Goal: Task Accomplishment & Management: Manage account settings

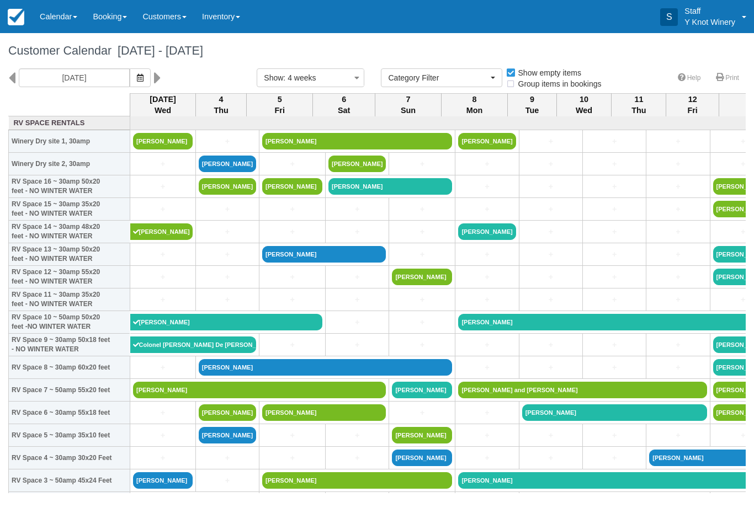
select select
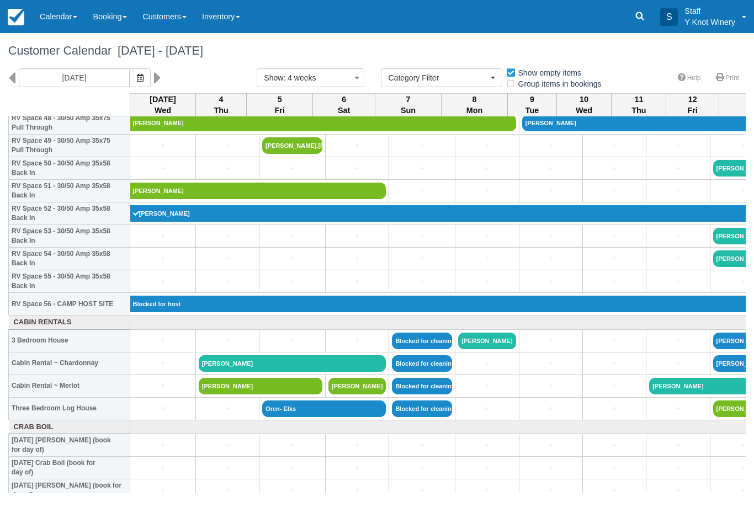
scroll to position [1127, 0]
click at [154, 71] on link at bounding box center [160, 77] width 13 height 19
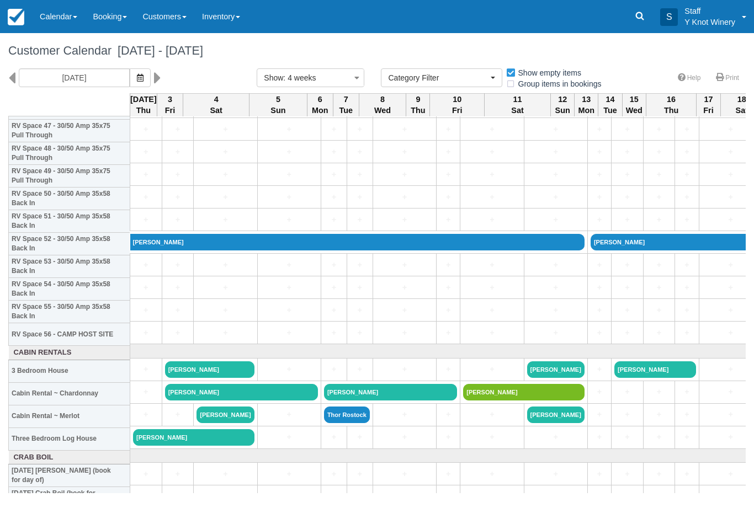
scroll to position [1096, 0]
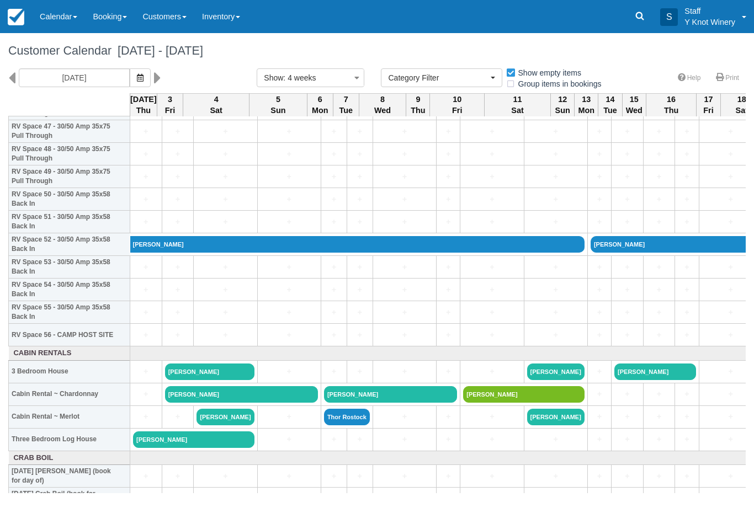
click at [11, 69] on icon at bounding box center [11, 77] width 7 height 19
type input "09/04/25"
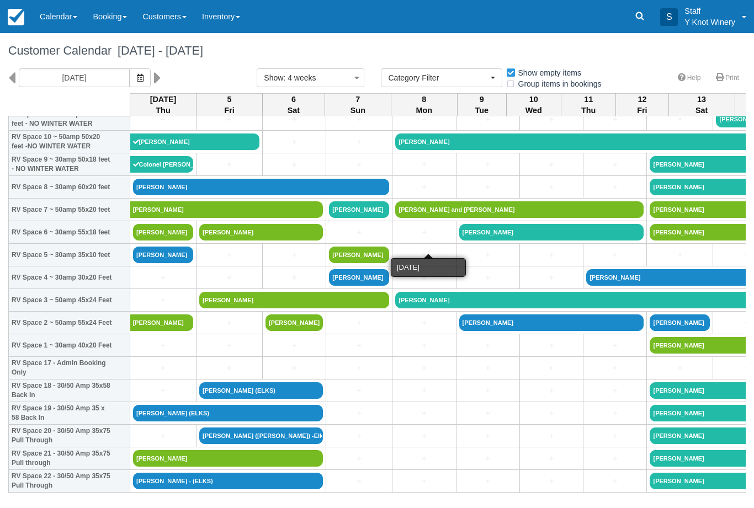
scroll to position [179, 0]
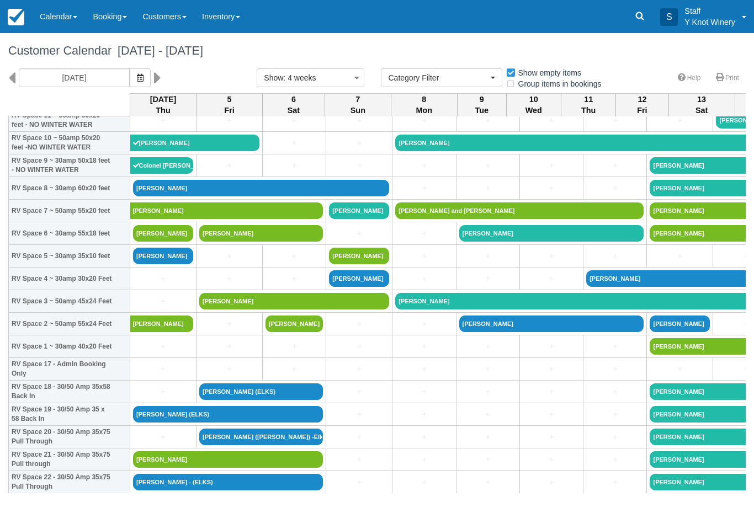
click at [163, 307] on link "+" at bounding box center [163, 302] width 60 height 12
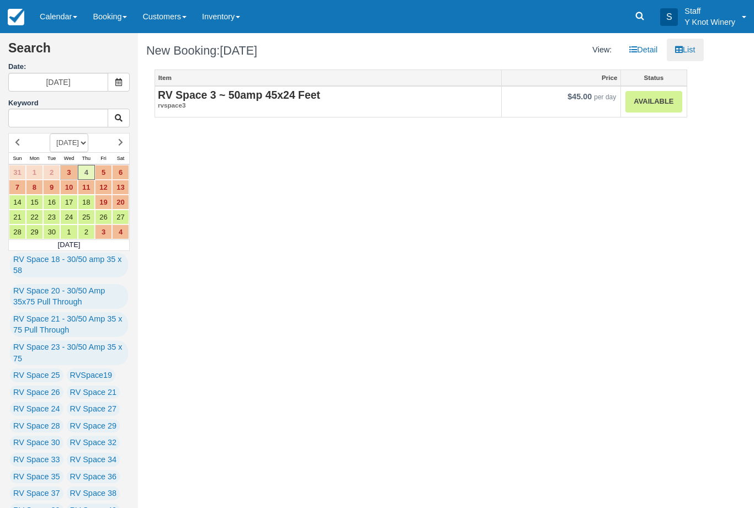
click at [312, 106] on em "rvspace3" at bounding box center [328, 105] width 340 height 9
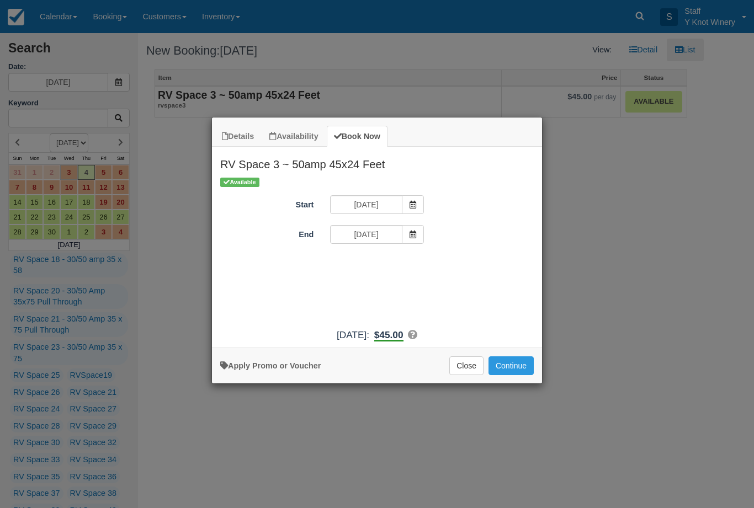
click at [518, 371] on button "Continue" at bounding box center [510, 365] width 45 height 19
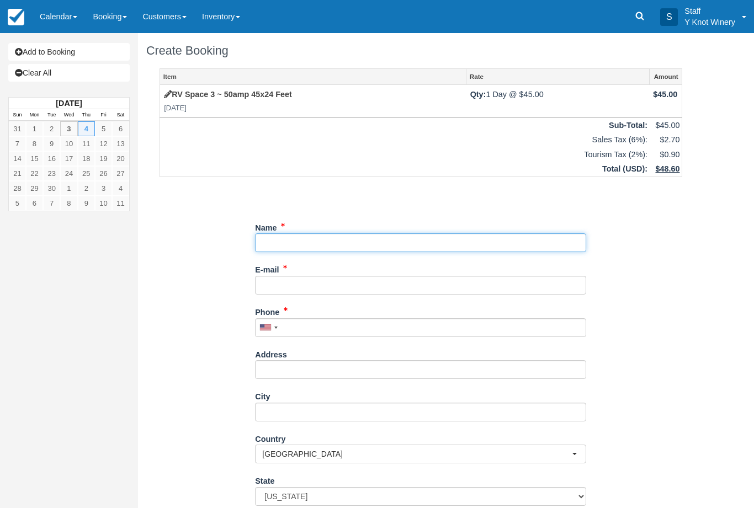
click at [279, 233] on input "Name" at bounding box center [420, 242] width 331 height 19
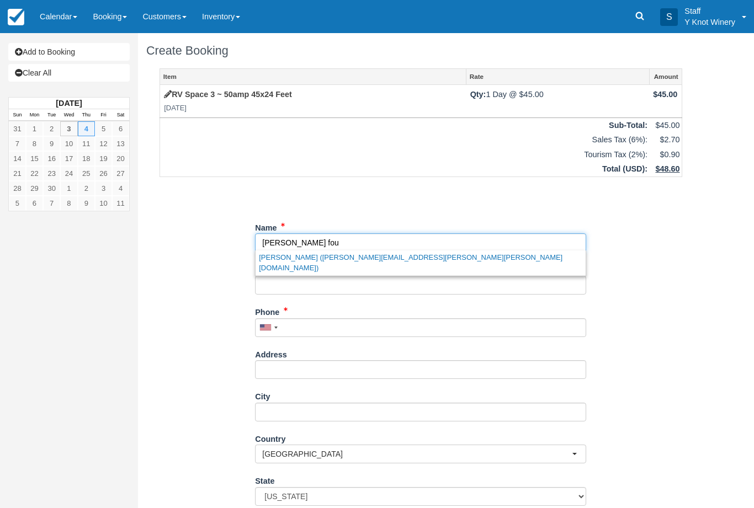
click at [352, 252] on link "Sam Fouad (sam.leal.fouad@gmail.com)" at bounding box center [420, 262] width 330 height 25
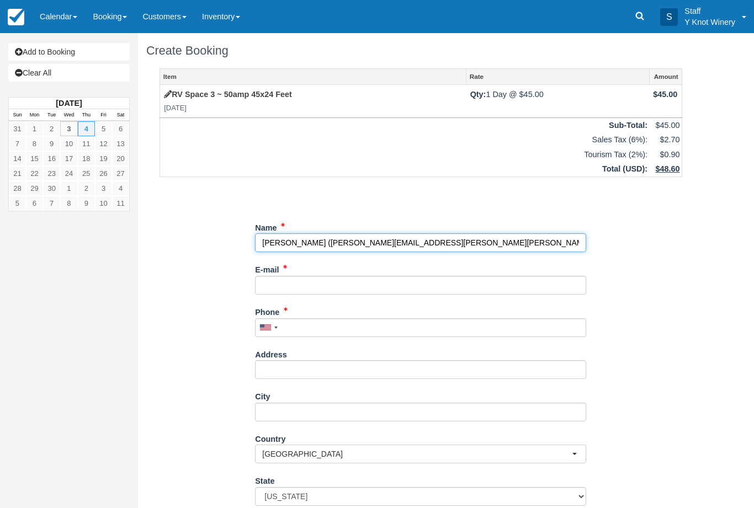
type input "[PERSON_NAME]"
type input "[PERSON_NAME][EMAIL_ADDRESS][PERSON_NAME][PERSON_NAME][DOMAIN_NAME]"
type input "+19173856419"
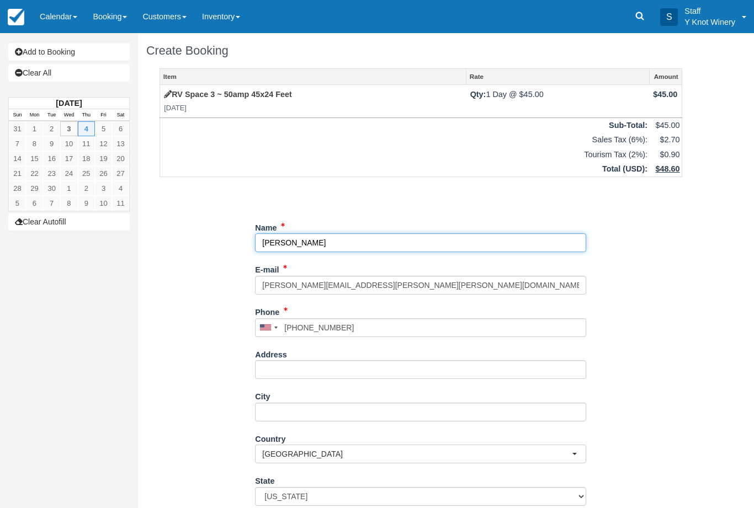
select select "OH"
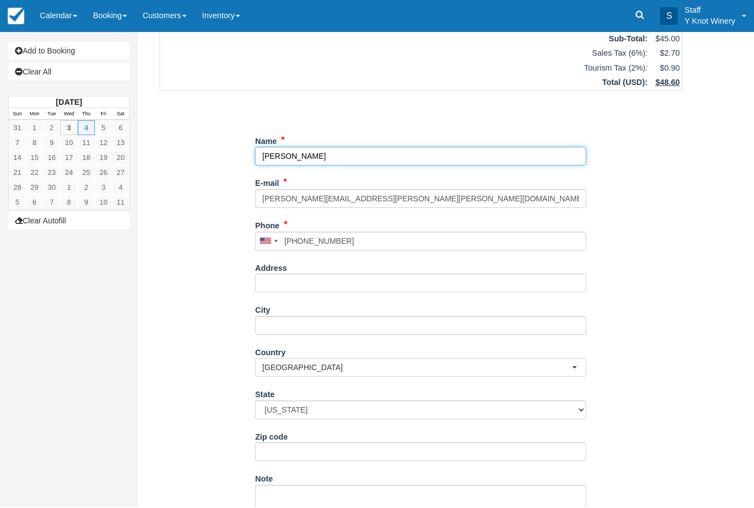
scroll to position [83, 0]
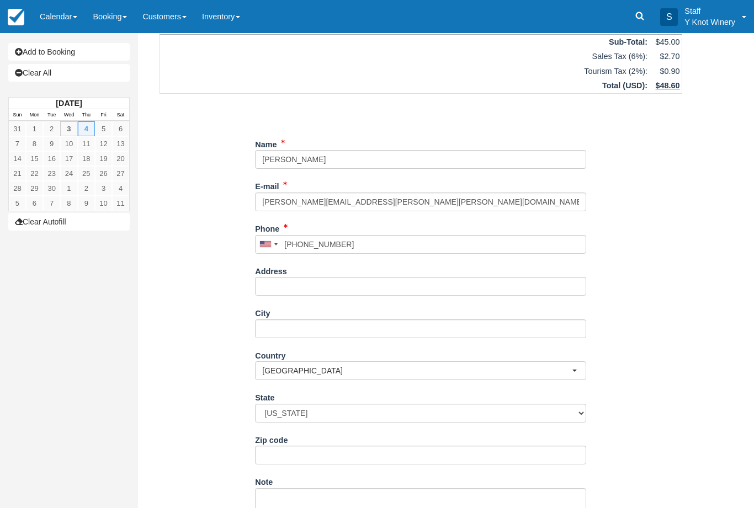
click at [119, 12] on link "Booking" at bounding box center [110, 16] width 50 height 33
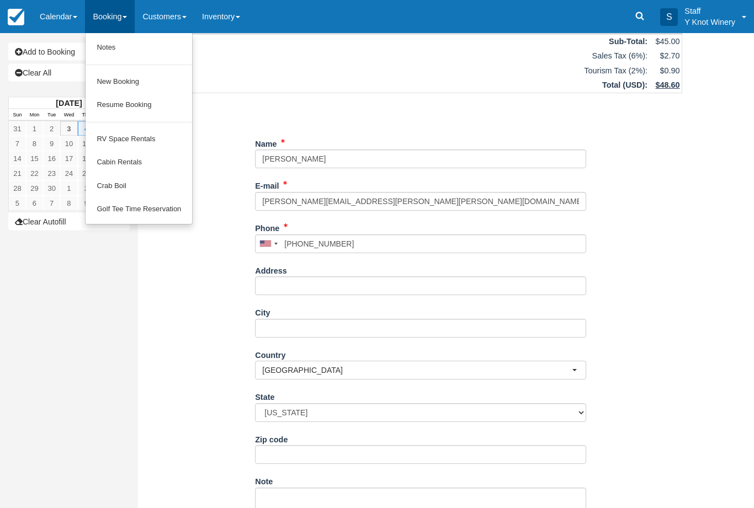
click at [165, 101] on link "Resume Booking" at bounding box center [139, 105] width 106 height 24
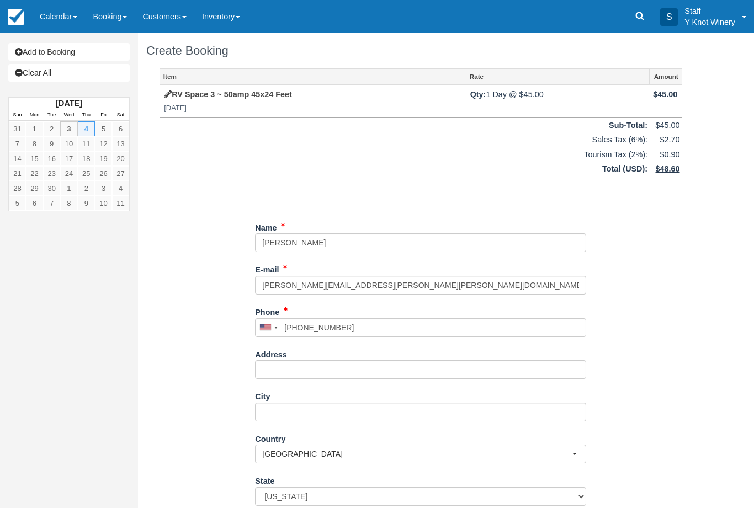
select select "OH"
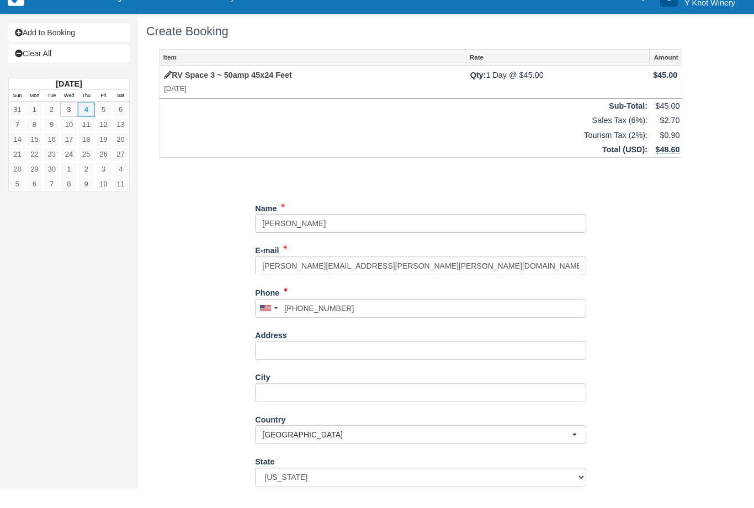
scroll to position [89, 0]
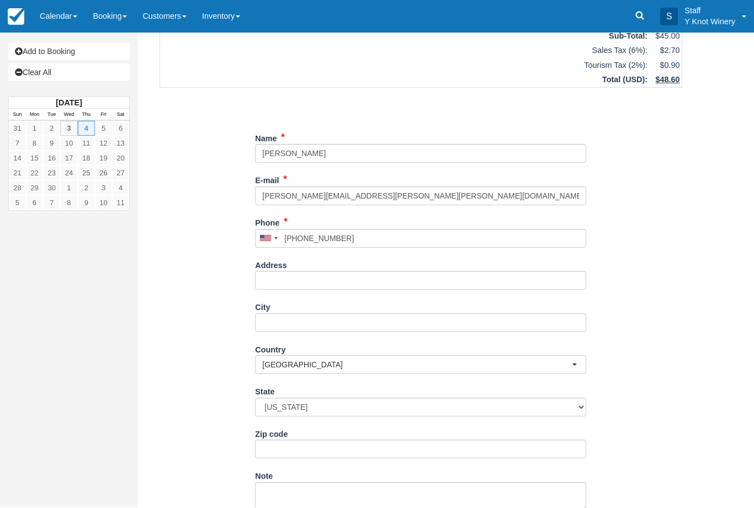
type input "[PHONE_NUMBER]"
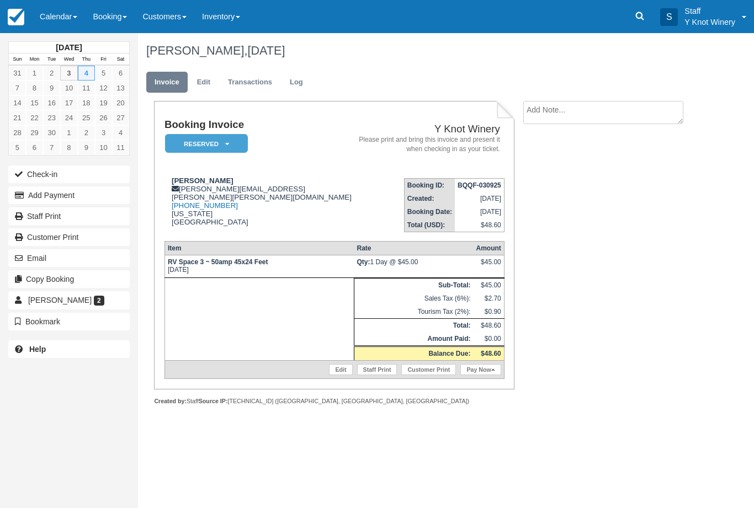
click at [90, 166] on button "Check-in" at bounding box center [68, 175] width 121 height 18
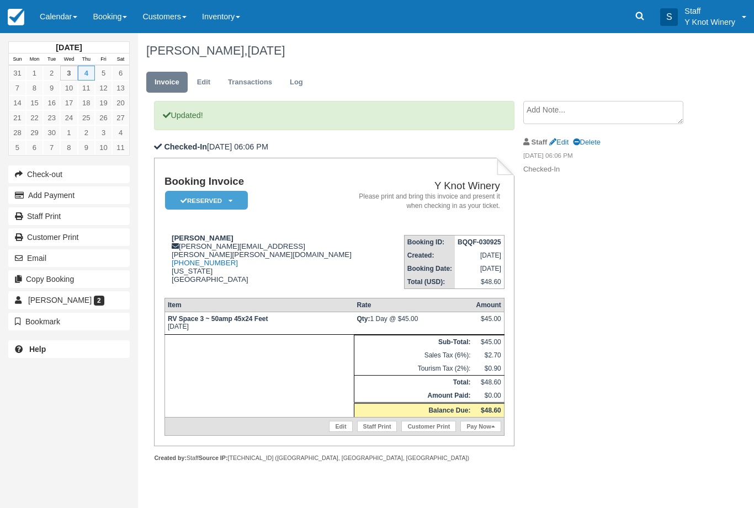
click at [231, 199] on icon at bounding box center [230, 201] width 4 height 7
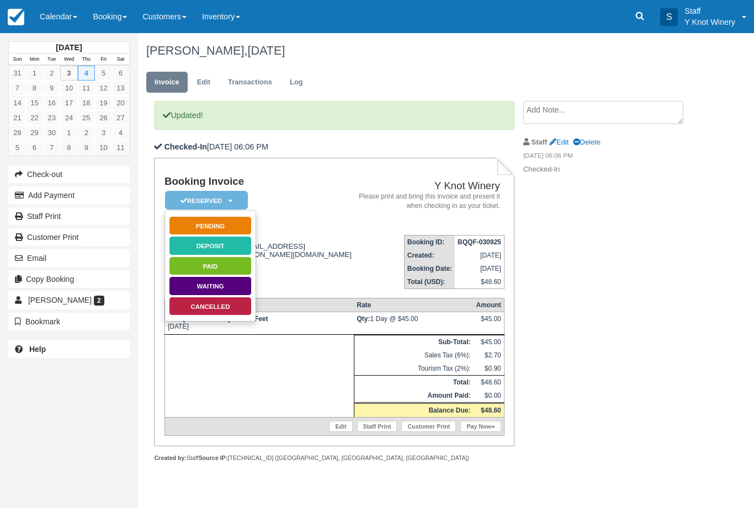
click at [227, 258] on link "Paid" at bounding box center [210, 266] width 83 height 19
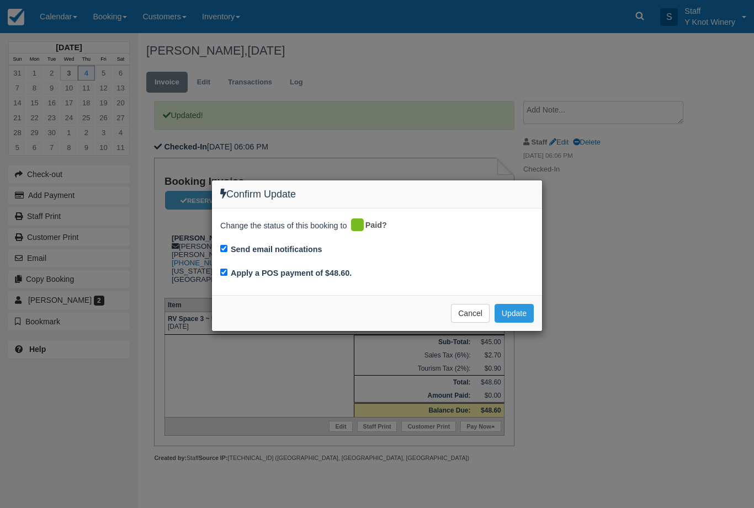
click at [515, 311] on button "Update" at bounding box center [513, 313] width 39 height 19
